Goal: Complete application form

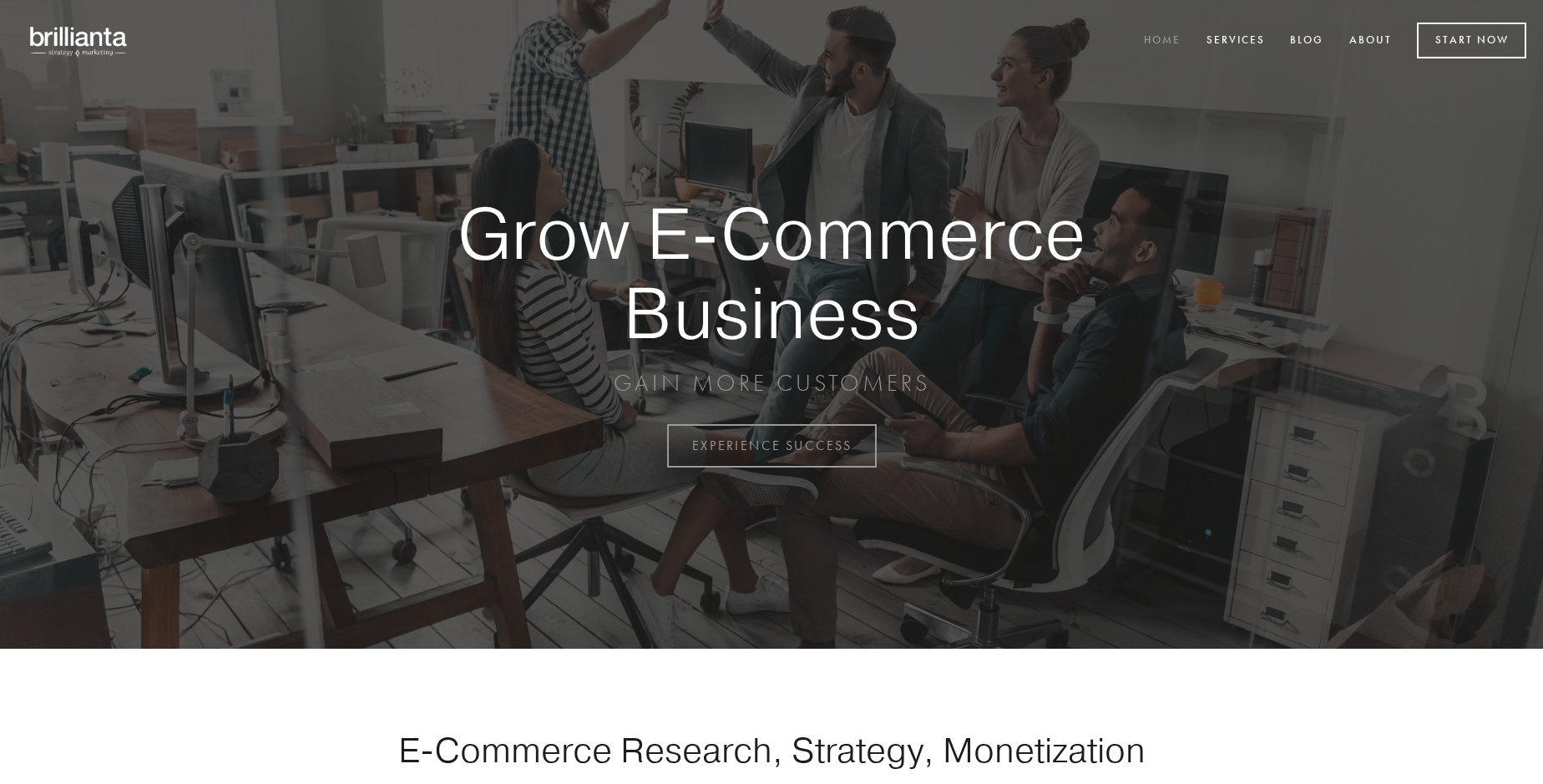
scroll to position [4374, 0]
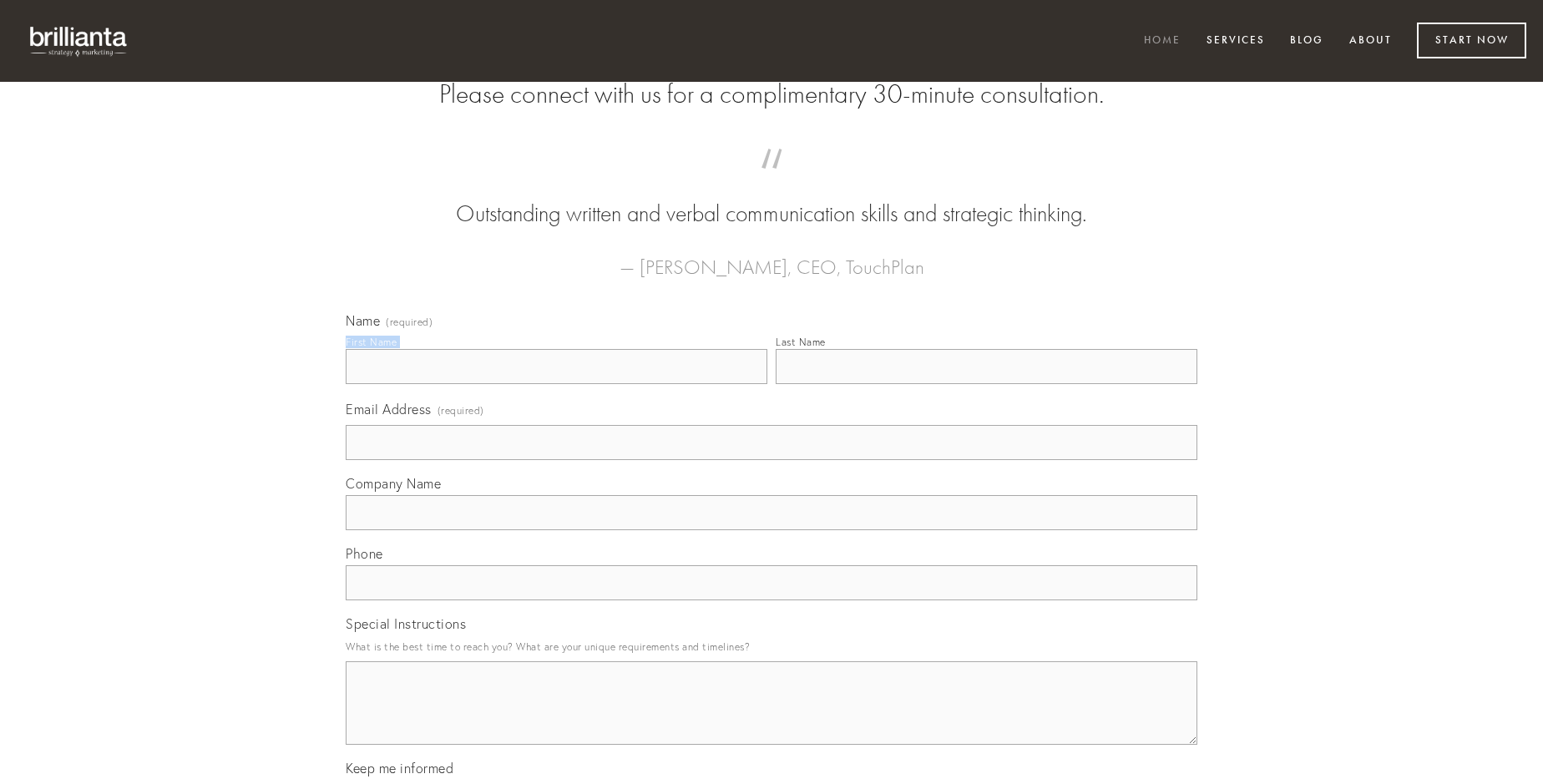
type input "[PERSON_NAME]"
click at [986, 383] on input "Last Name" at bounding box center [987, 366] width 422 height 35
type input "[PERSON_NAME]"
click at [771, 460] on input "Email Address (required)" at bounding box center [771, 442] width 852 height 35
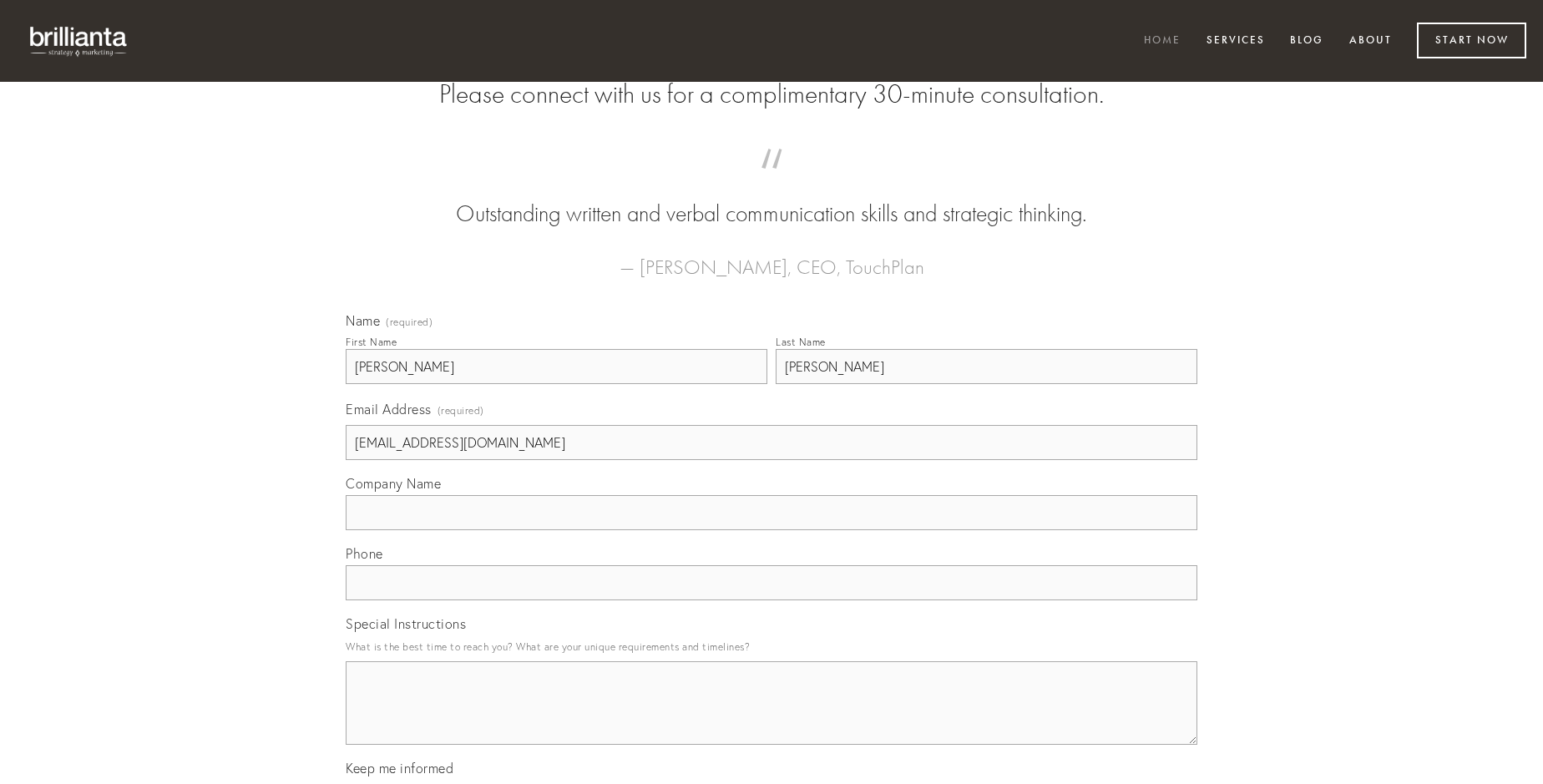
type input "[EMAIL_ADDRESS][DOMAIN_NAME]"
click at [771, 530] on input "Company Name" at bounding box center [771, 512] width 852 height 35
type input "ut"
click at [771, 600] on input "text" at bounding box center [771, 582] width 852 height 35
click at [771, 718] on textarea "Special Instructions" at bounding box center [771, 703] width 852 height 83
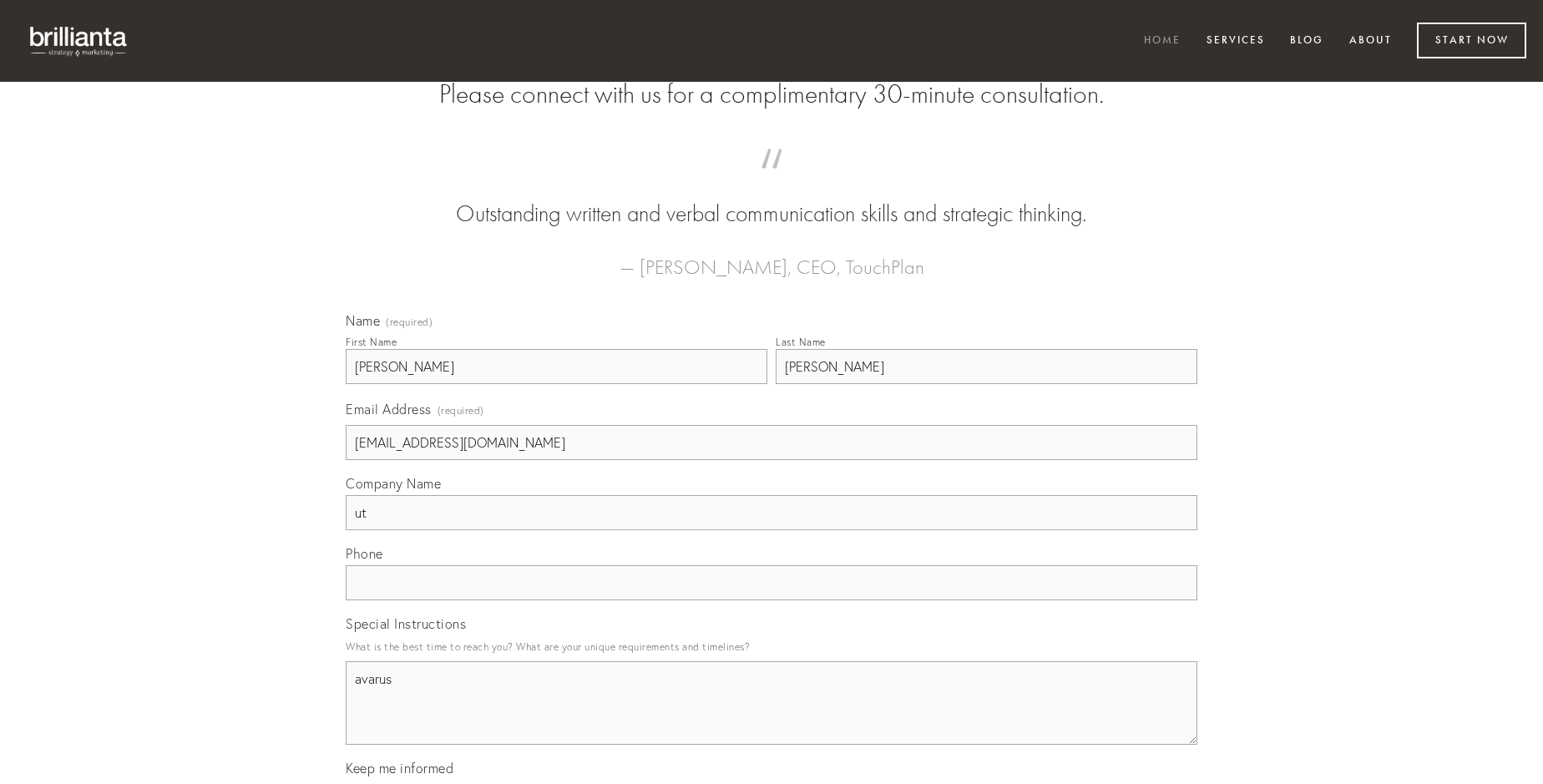
type textarea "avarus"
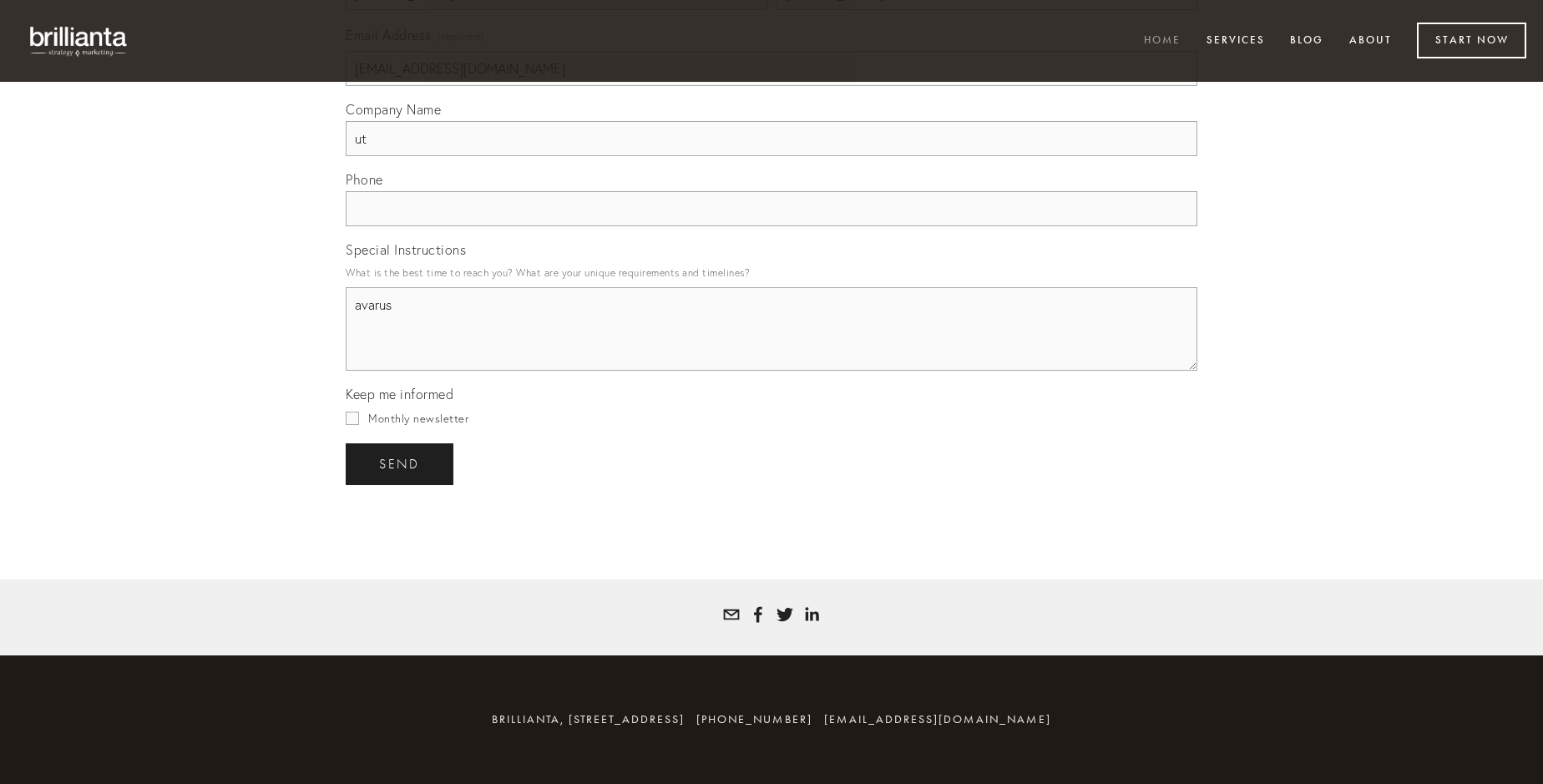
click at [401, 463] on span "send" at bounding box center [399, 464] width 41 height 15
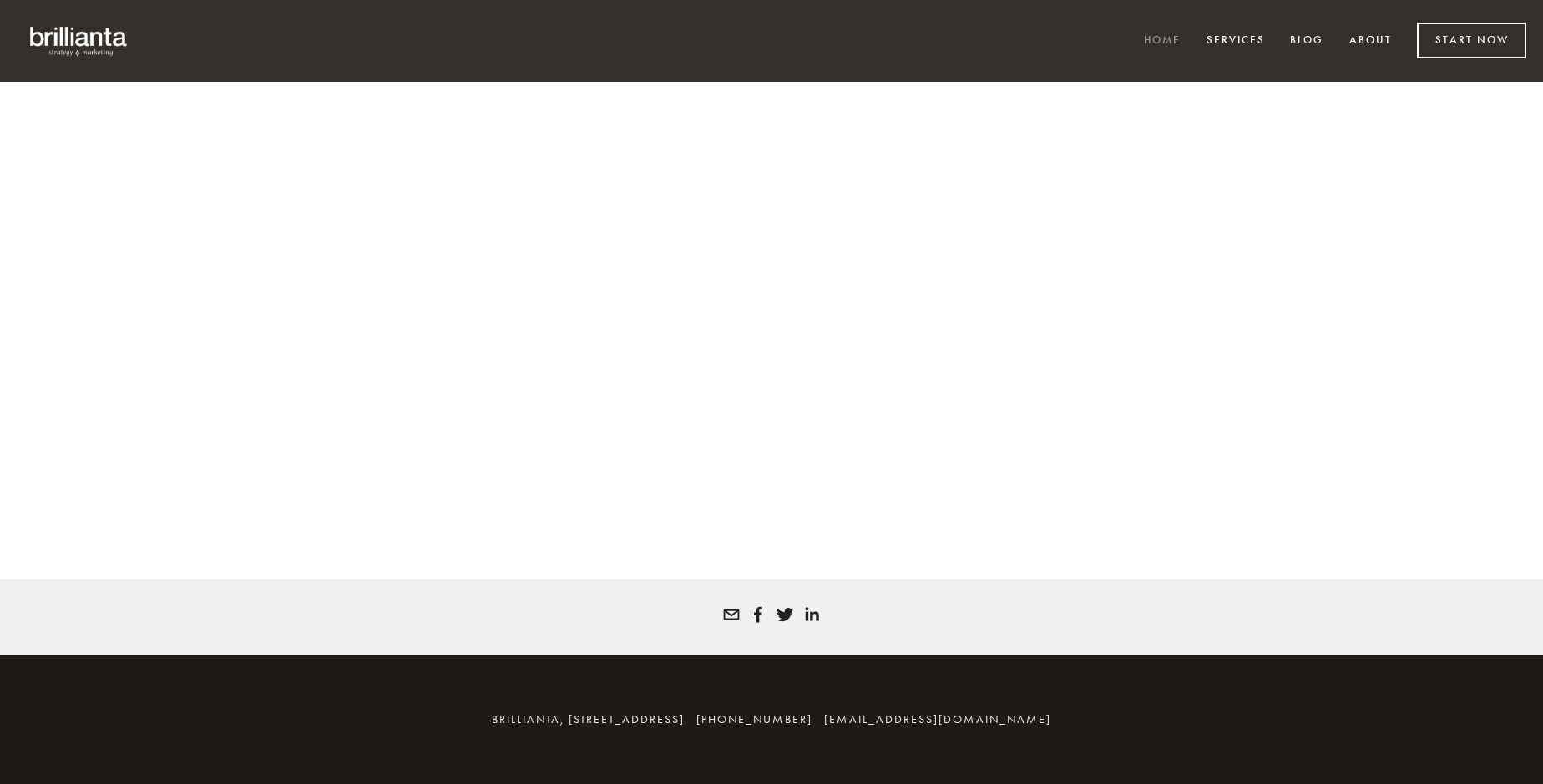
scroll to position [4351, 0]
